Goal: Transaction & Acquisition: Subscribe to service/newsletter

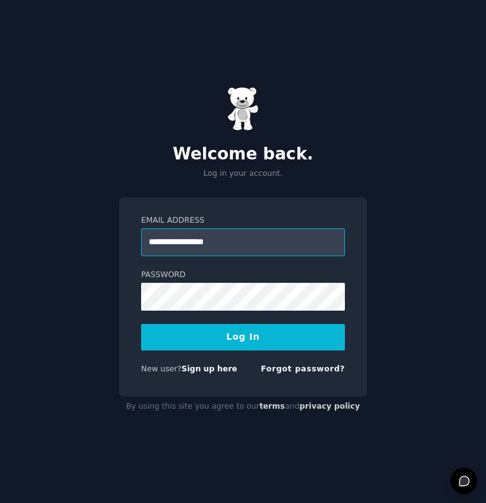
type input "**********"
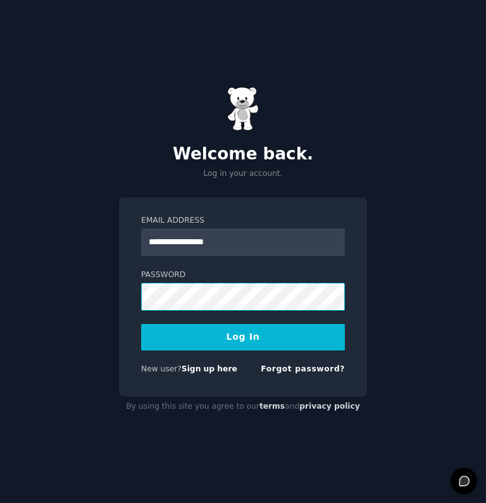
click at [243, 336] on button "Log In" at bounding box center [243, 337] width 204 height 27
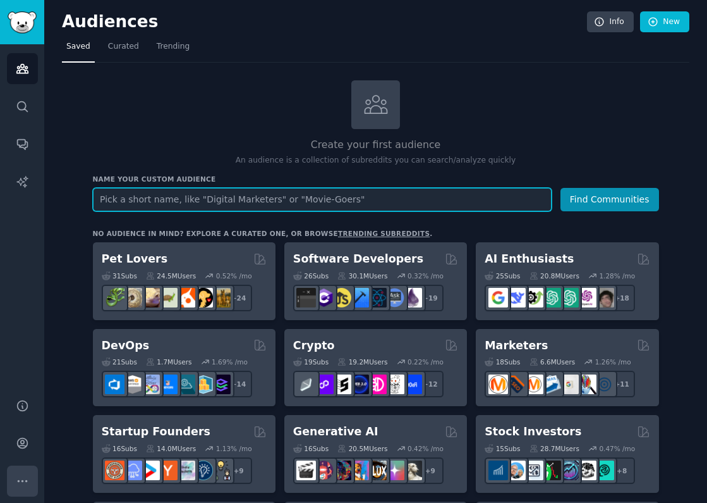
click at [28, 480] on icon "Sidebar" at bounding box center [22, 480] width 13 height 13
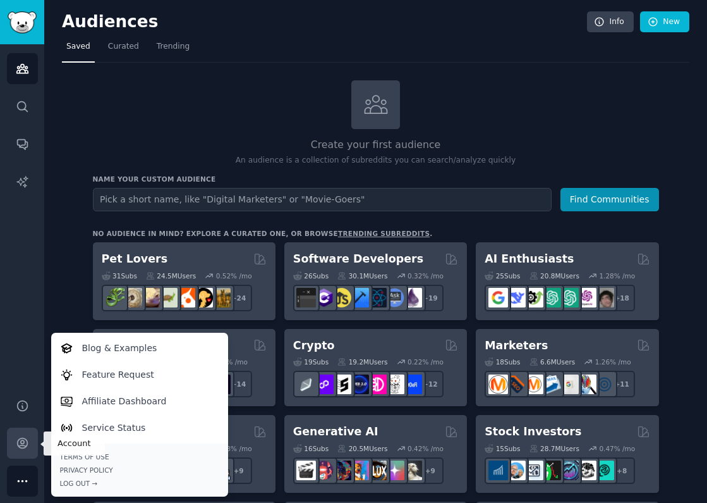
click at [25, 446] on icon "Sidebar" at bounding box center [22, 443] width 10 height 10
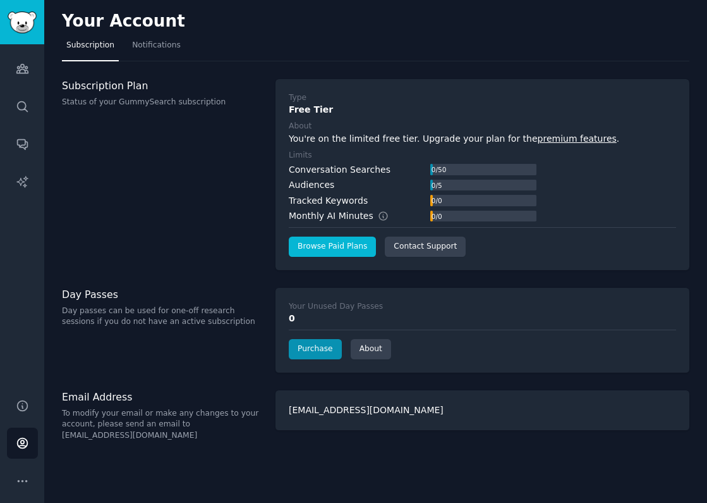
click at [331, 245] on link "Browse Paid Plans" at bounding box center [332, 246] width 87 height 20
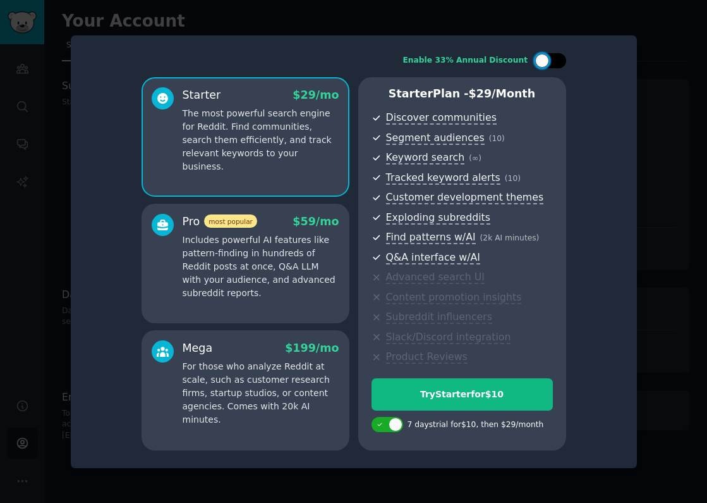
click at [485, 63] on div at bounding box center [557, 61] width 6 height 6
click at [485, 66] on div at bounding box center [551, 60] width 32 height 15
checkbox input "false"
click at [374, 423] on div at bounding box center [388, 424] width 32 height 15
click at [395, 418] on div at bounding box center [388, 424] width 32 height 15
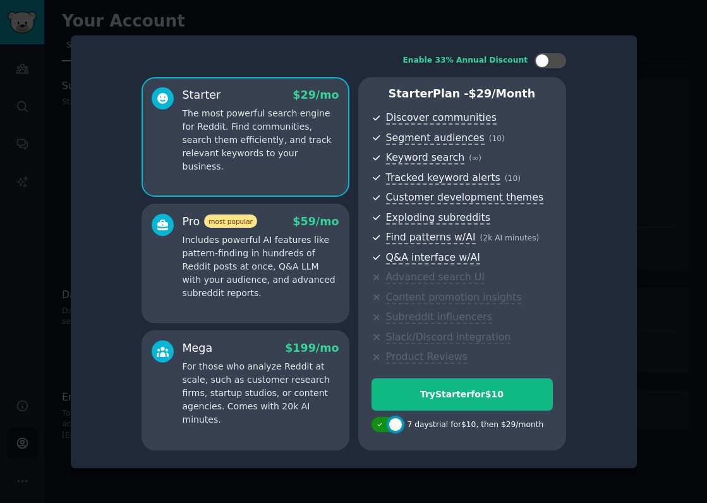
click at [379, 422] on icon at bounding box center [380, 424] width 7 height 7
click at [404, 420] on div "Try for 7 days first for $10" at bounding box center [462, 425] width 181 height 21
click at [396, 424] on div at bounding box center [394, 424] width 6 height 6
click at [367, 420] on div "Starter Plan - $ 29 /month Discover communities Segment audiences ( 10 ) Keywor…" at bounding box center [462, 263] width 208 height 373
click at [377, 426] on div at bounding box center [388, 424] width 32 height 15
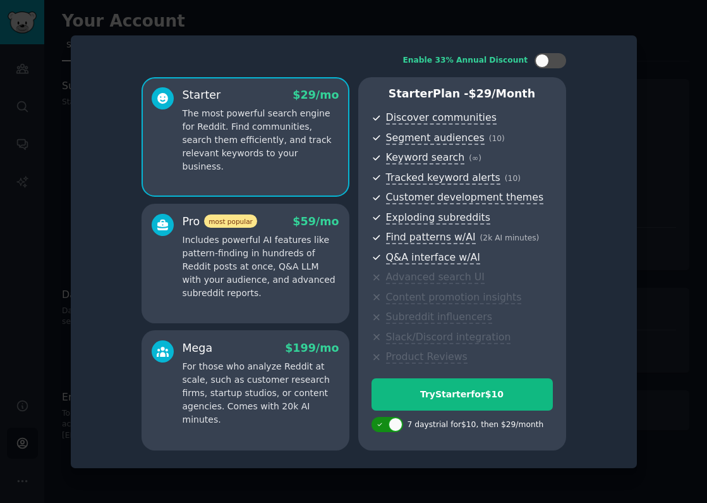
checkbox input "false"
